Goal: Transaction & Acquisition: Book appointment/travel/reservation

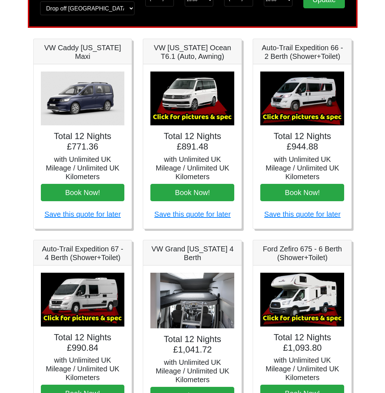
scroll to position [82, 0]
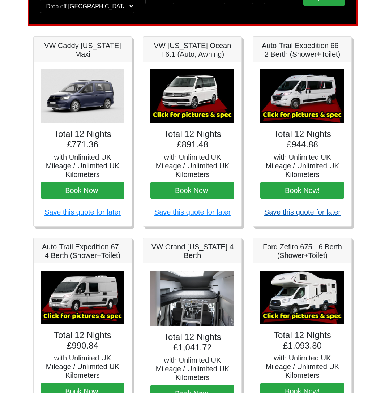
click at [269, 213] on link "Save this quote for later" at bounding box center [302, 212] width 76 height 8
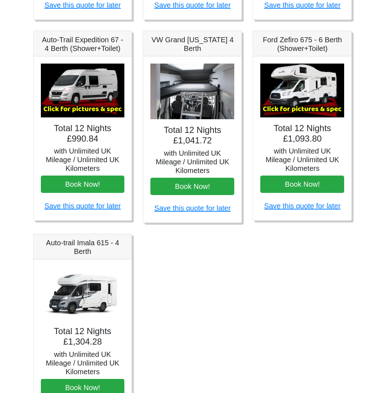
scroll to position [288, 0]
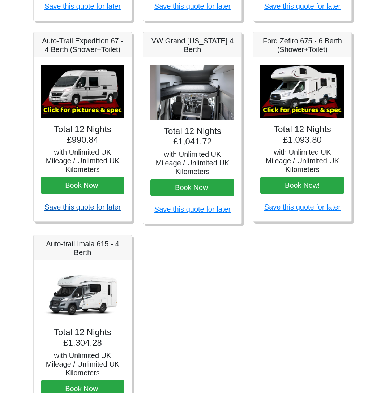
click at [82, 205] on link "Save this quote for later" at bounding box center [82, 207] width 76 height 8
click at [192, 209] on link "Save this quote for later" at bounding box center [192, 209] width 76 height 8
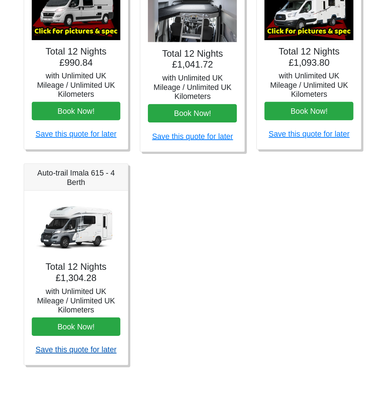
click at [75, 348] on link "Save this quote for later" at bounding box center [82, 352] width 76 height 8
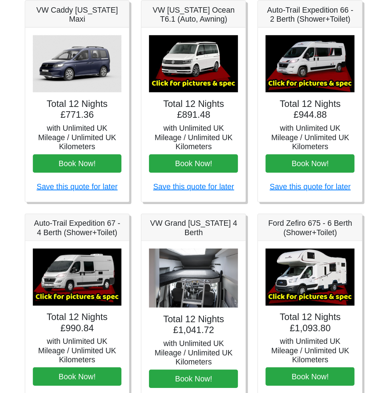
scroll to position [117, 0]
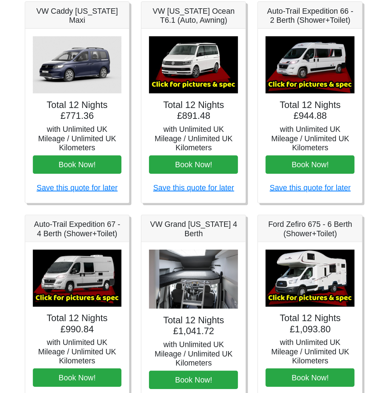
click at [70, 260] on img at bounding box center [83, 262] width 84 height 54
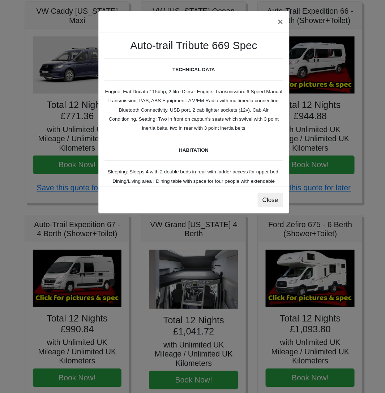
click at [70, 260] on body "CENTRAL RESERVATIONS FOR ALL ENQUIRIES 00 44 ( 0 ) 1942 778899 Easicampers Book…" at bounding box center [192, 253] width 385 height 741
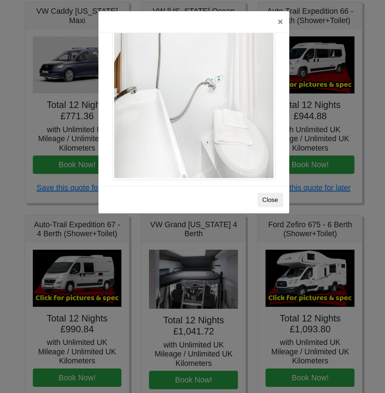
scroll to position [993, 0]
click at [252, 190] on button "Close" at bounding box center [264, 189] width 24 height 14
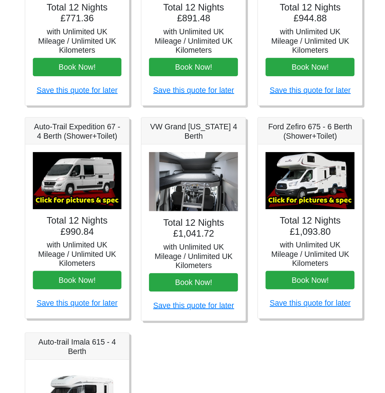
scroll to position [189, 0]
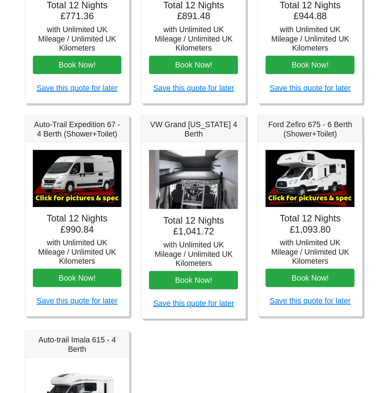
click at [175, 187] on img at bounding box center [192, 192] width 84 height 56
click at [188, 174] on img at bounding box center [192, 192] width 84 height 56
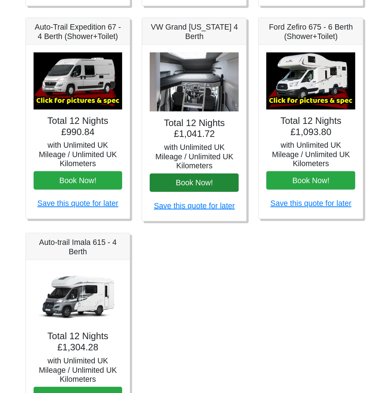
scroll to position [297, 0]
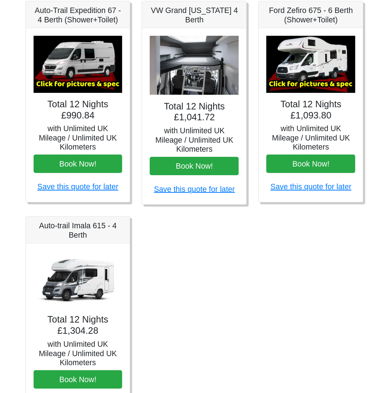
click at [73, 268] on img at bounding box center [83, 286] width 84 height 54
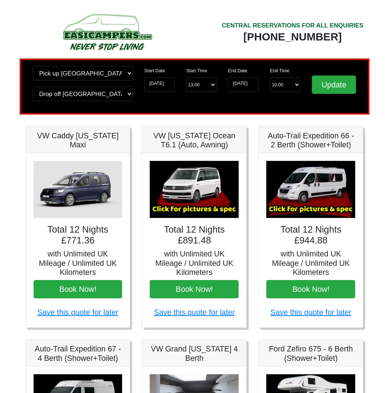
scroll to position [0, 0]
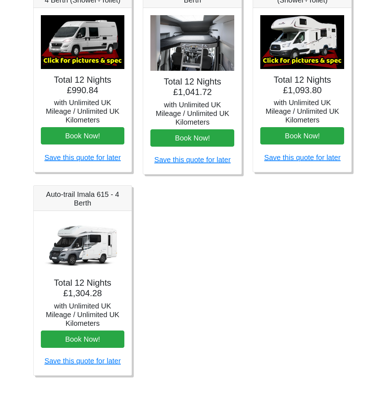
scroll to position [343, 0]
